Goal: Download file/media

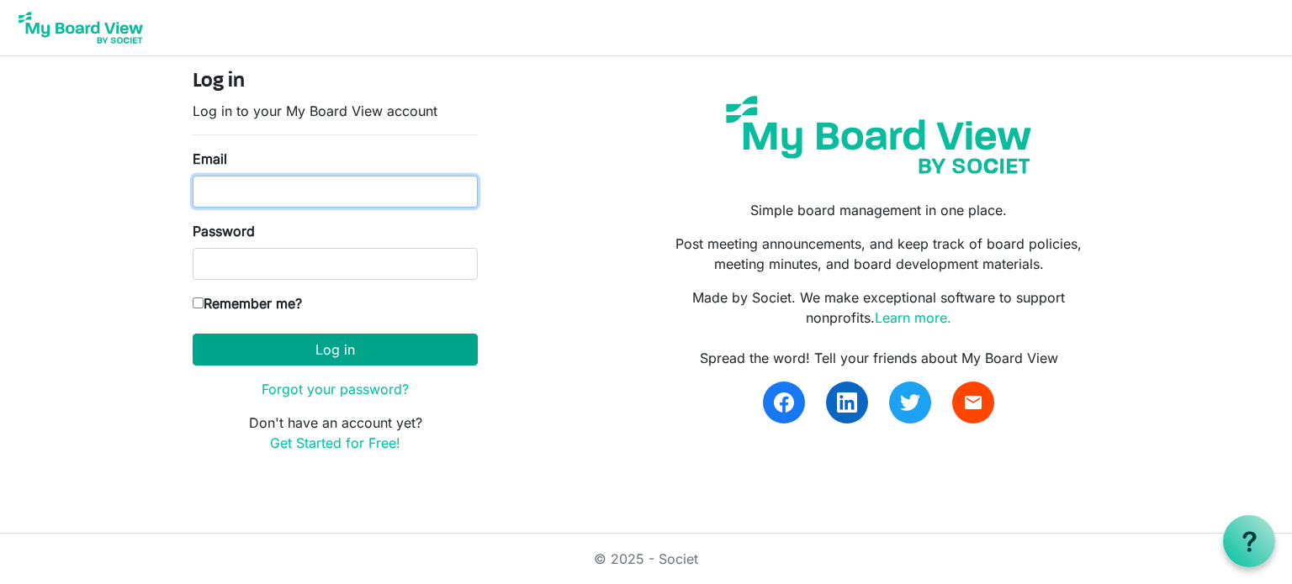
type input "[EMAIL_ADDRESS][DOMAIN_NAME]"
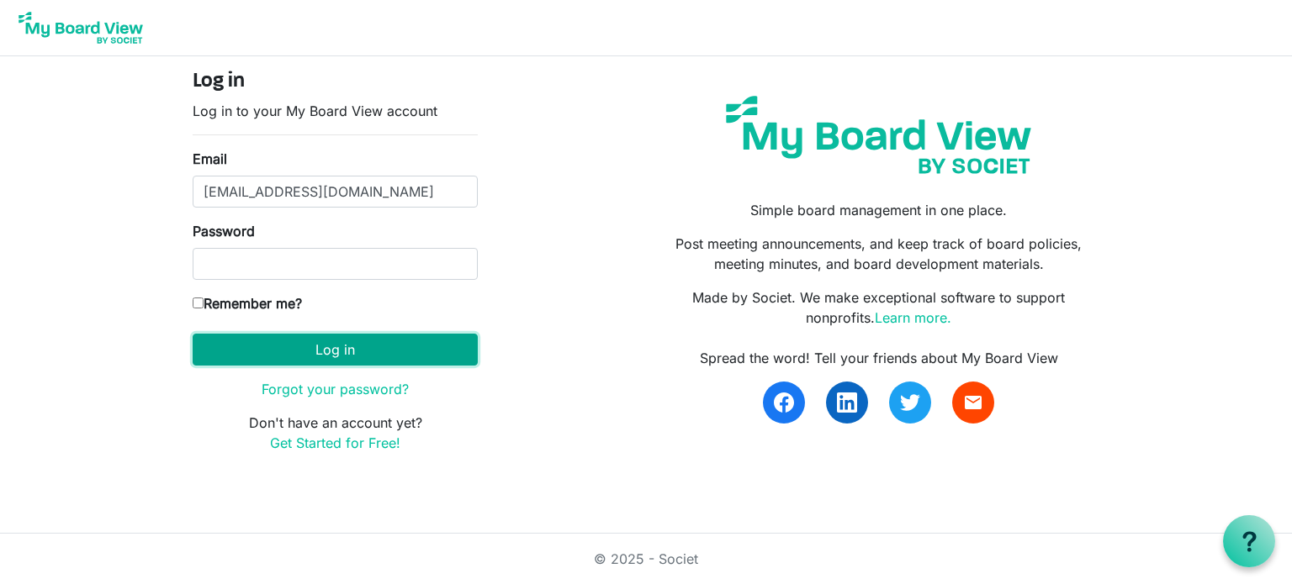
click at [323, 350] on button "Log in" at bounding box center [335, 350] width 285 height 32
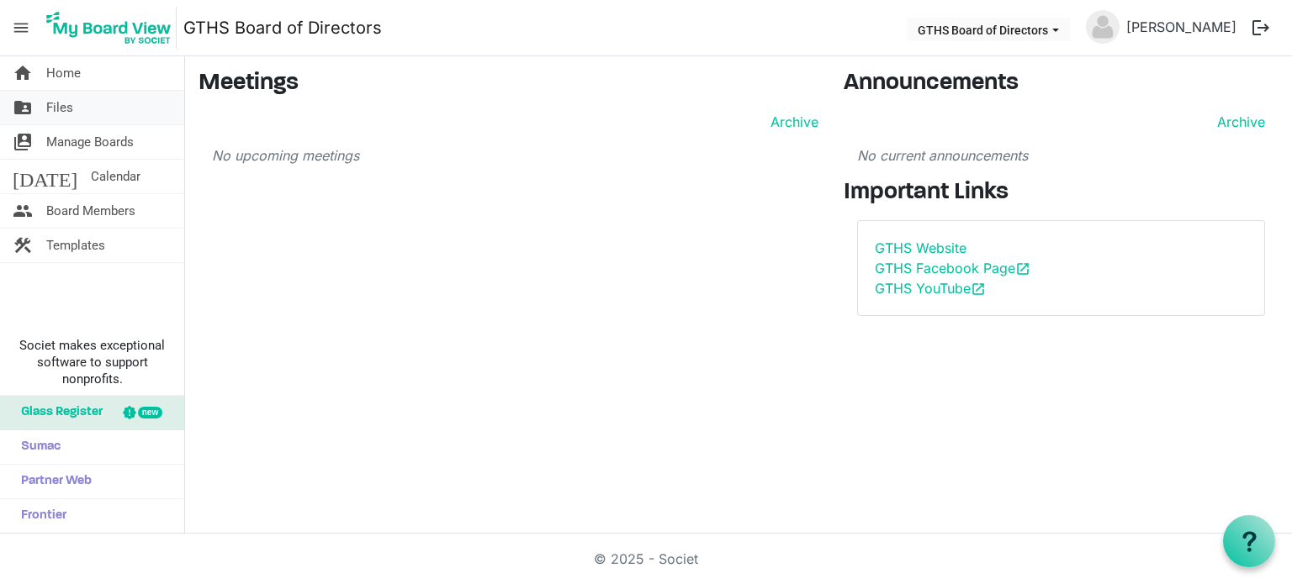
click at [110, 105] on link "folder_shared Files" at bounding box center [92, 108] width 184 height 34
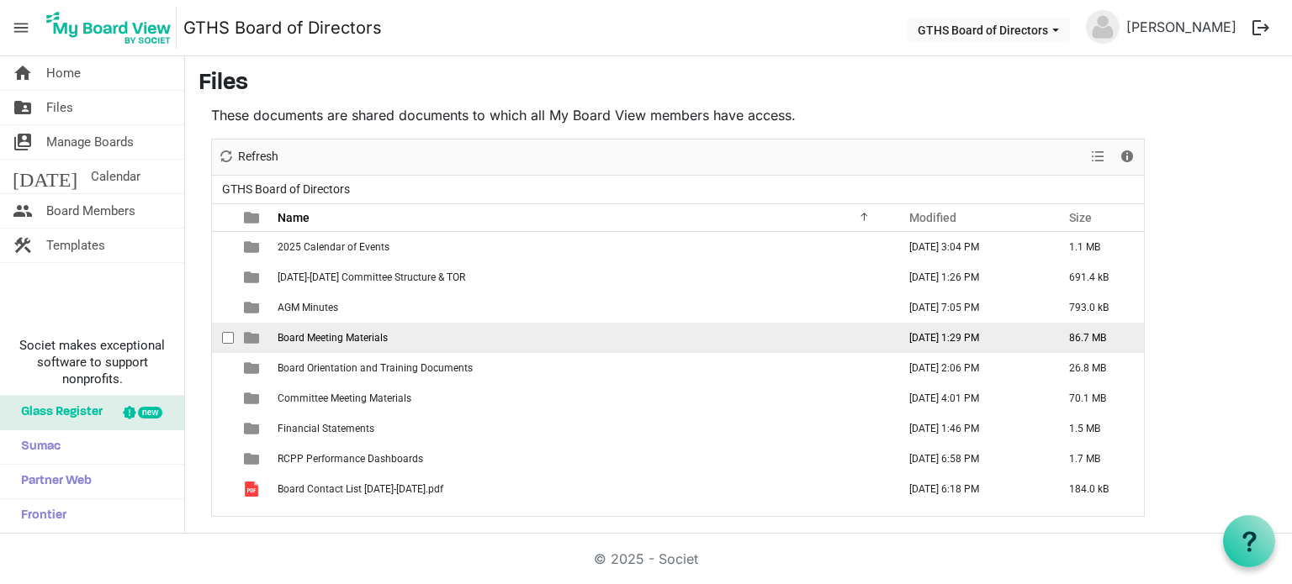
click at [346, 336] on span "Board Meeting Materials" at bounding box center [333, 338] width 110 height 12
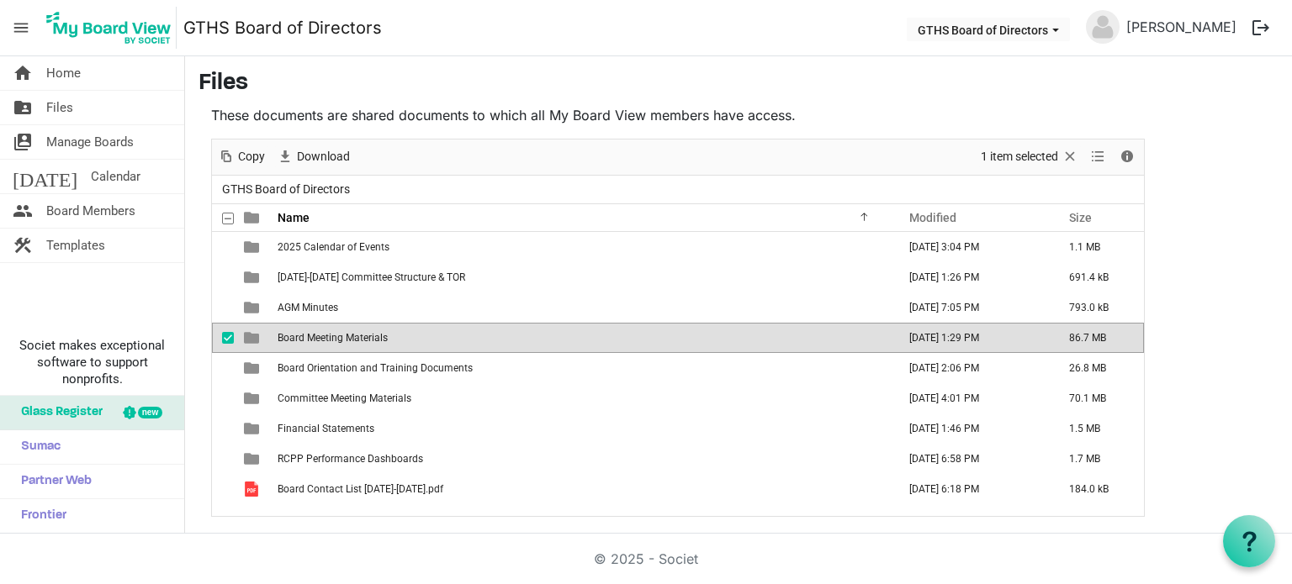
click at [346, 336] on span "Board Meeting Materials" at bounding box center [333, 338] width 110 height 12
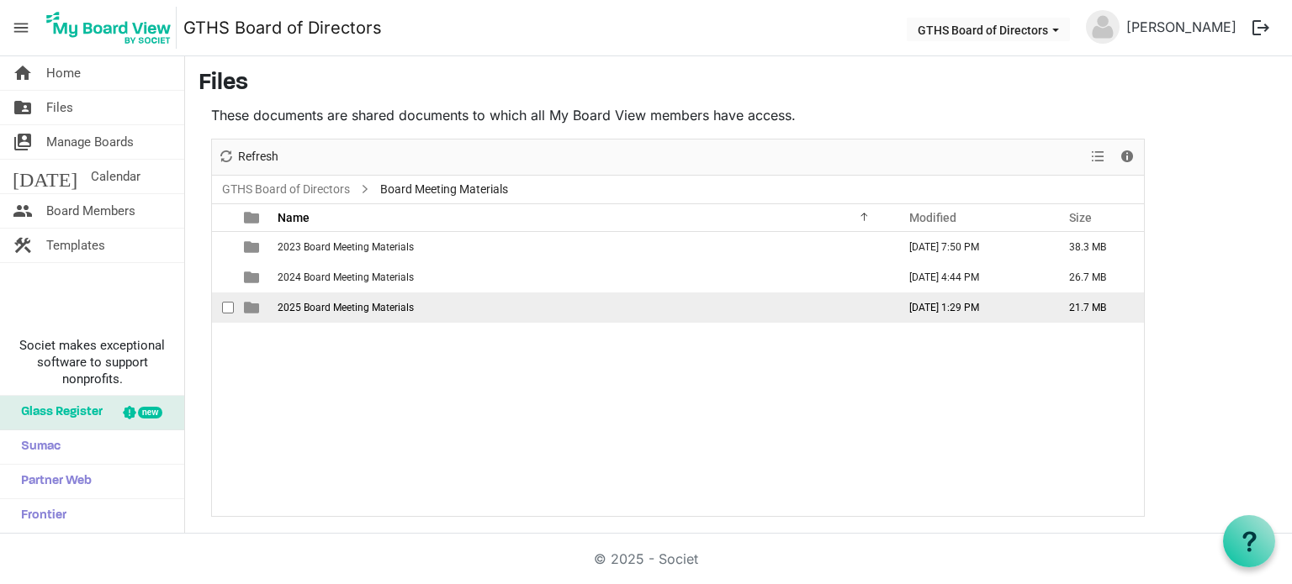
click at [347, 309] on span "2025 Board Meeting Materials" at bounding box center [346, 308] width 136 height 12
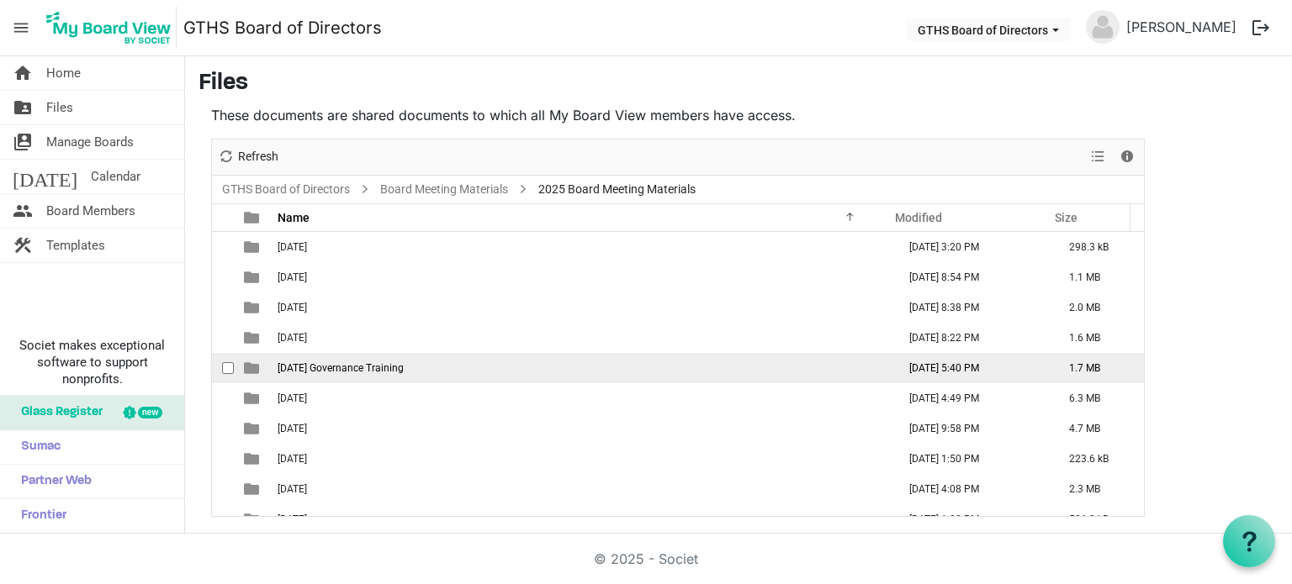
scroll to position [78, 0]
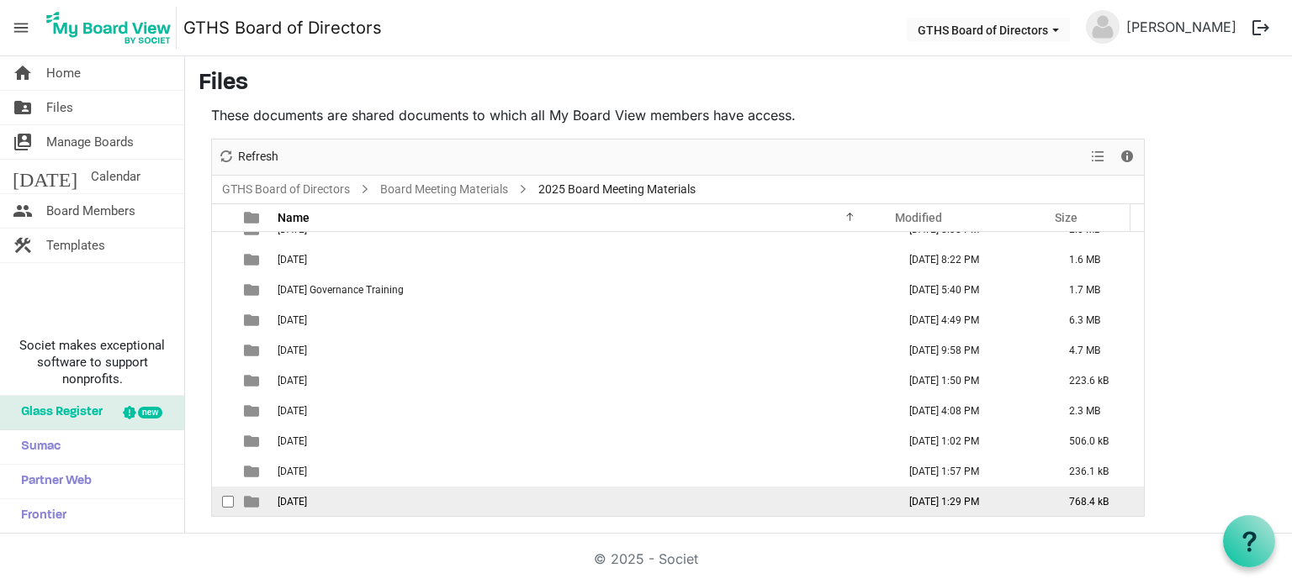
click at [306, 502] on span "10.08.2025" at bounding box center [292, 502] width 29 height 12
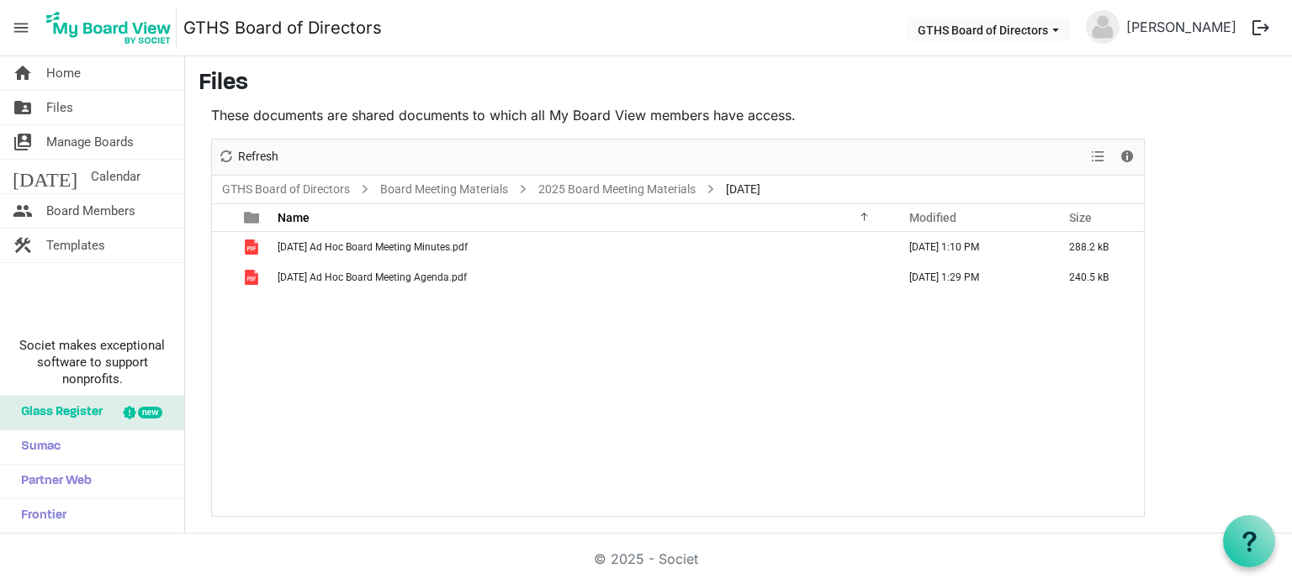
scroll to position [0, 0]
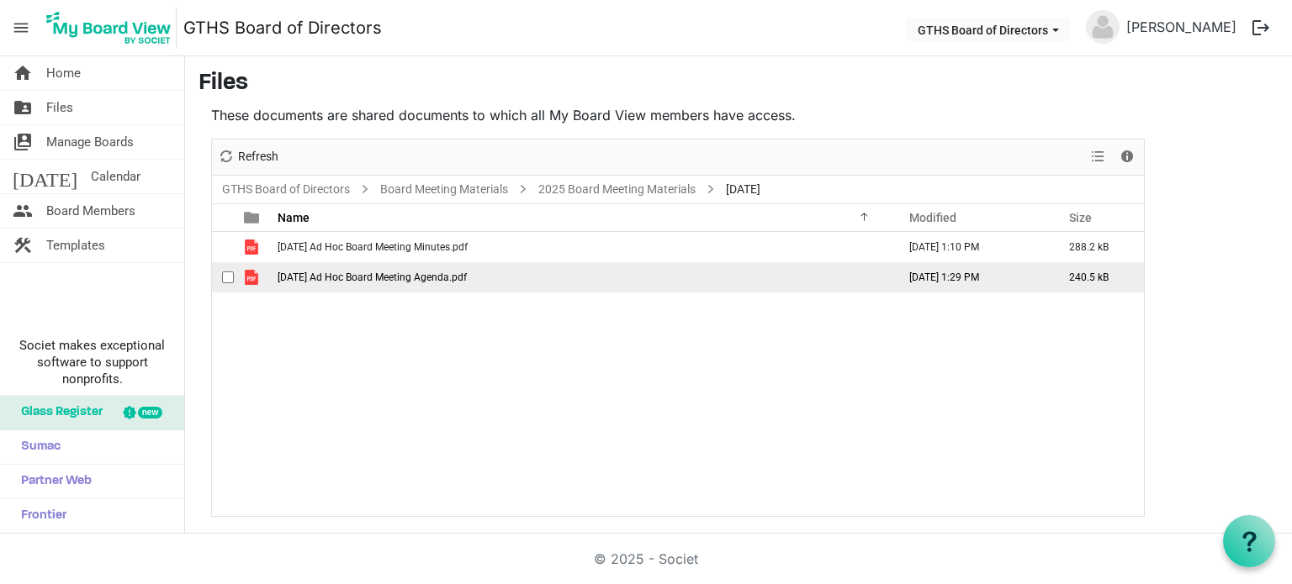
click at [427, 276] on span "2025.10.08 Ad Hoc Board Meeting Agenda.pdf" at bounding box center [372, 278] width 189 height 12
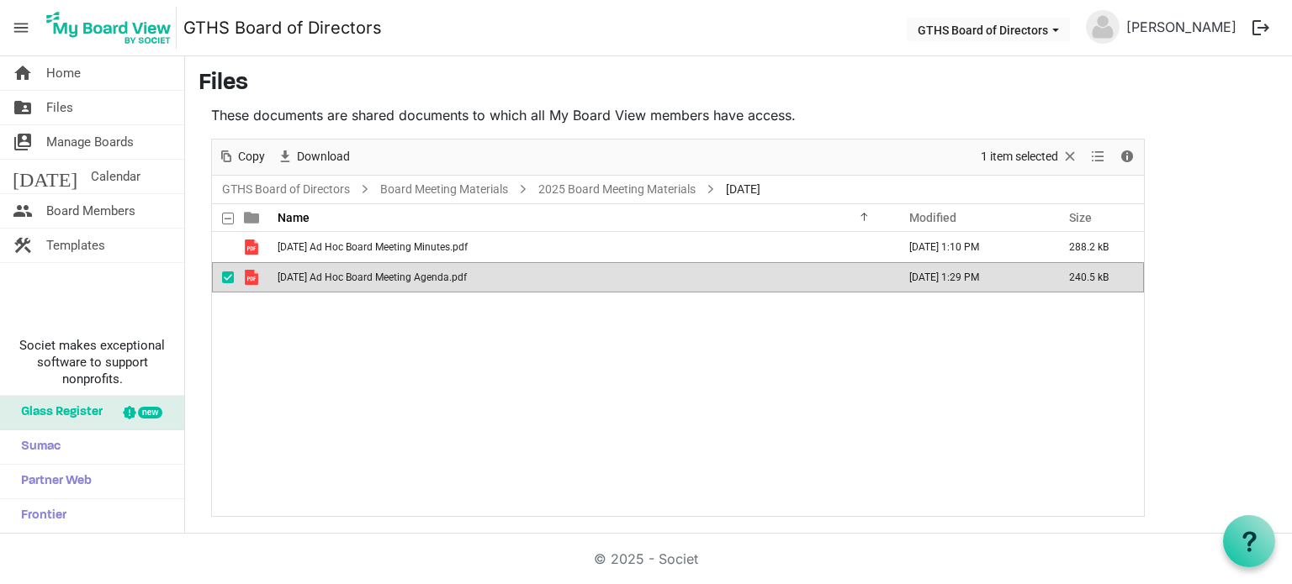
click at [427, 276] on span "2025.10.08 Ad Hoc Board Meeting Agenda.pdf" at bounding box center [372, 278] width 189 height 12
